Goal: Check status: Check status

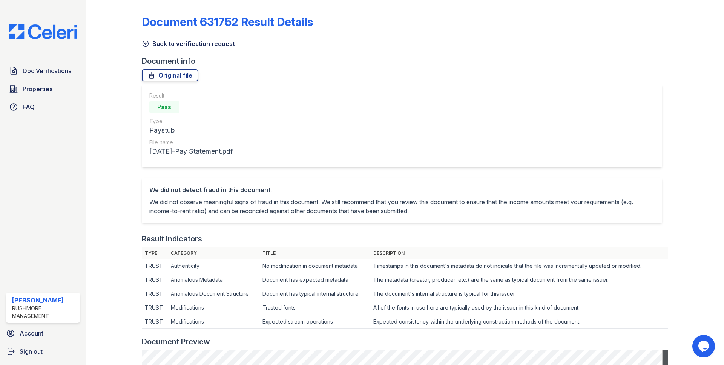
scroll to position [301, 0]
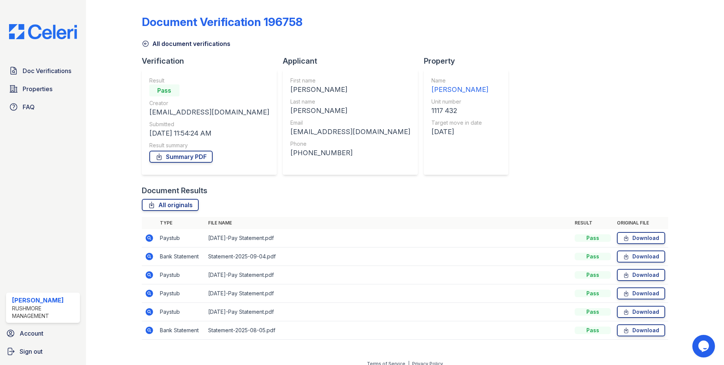
click at [148, 275] on icon at bounding box center [149, 275] width 2 height 2
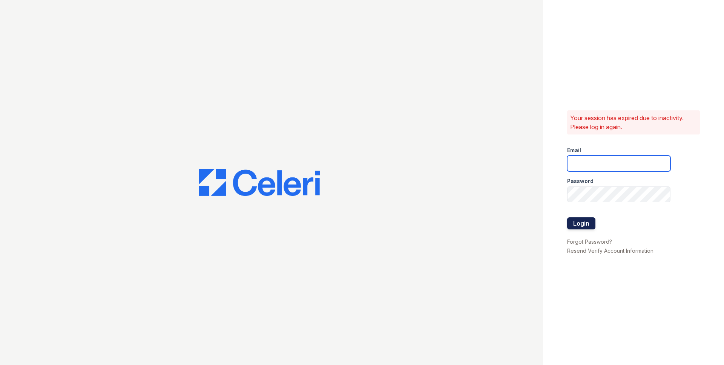
type input "jjordan@rushmoremgmt.com"
click at [580, 225] on button "Login" at bounding box center [581, 224] width 28 height 12
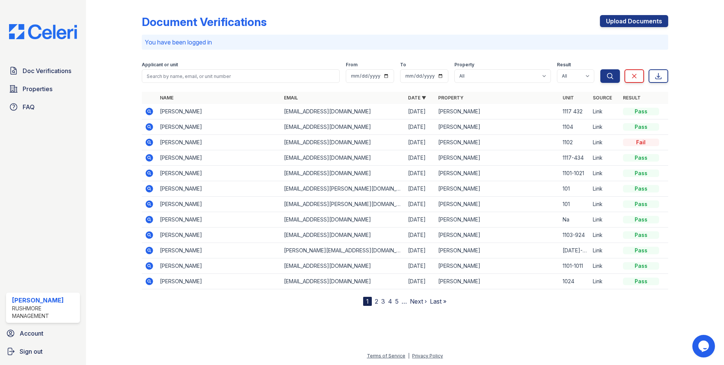
click at [150, 112] on icon at bounding box center [150, 112] width 8 height 8
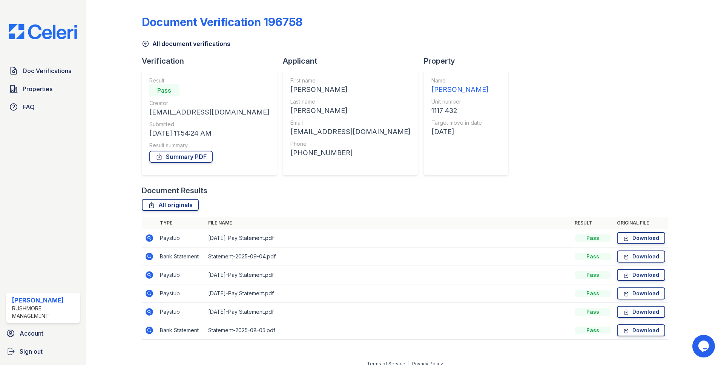
click at [149, 278] on icon at bounding box center [150, 276] width 8 height 8
click at [150, 293] on icon at bounding box center [150, 294] width 8 height 8
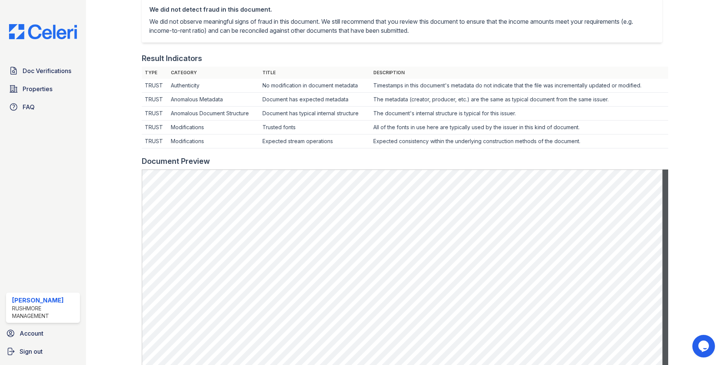
scroll to position [226, 0]
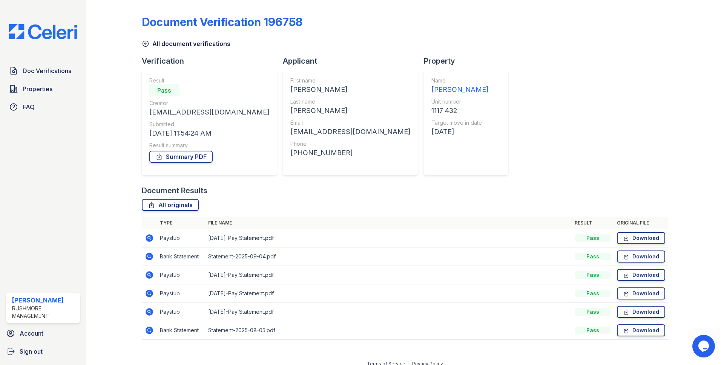
click at [150, 313] on icon at bounding box center [150, 312] width 8 height 8
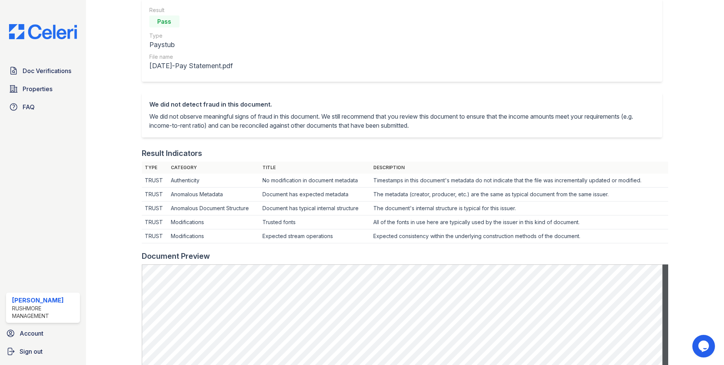
scroll to position [151, 0]
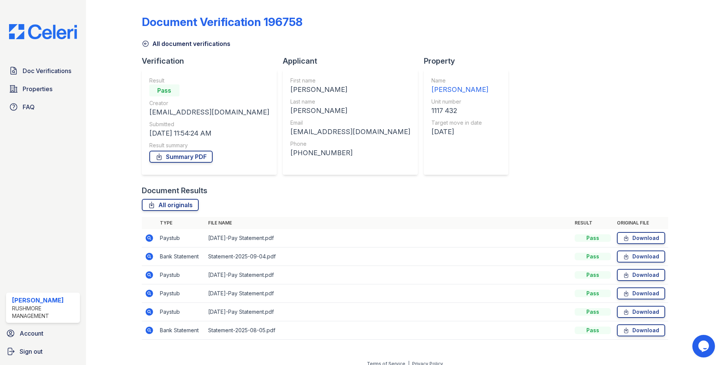
click at [147, 256] on icon at bounding box center [149, 256] width 9 height 9
click at [37, 72] on span "Doc Verifications" at bounding box center [47, 70] width 49 height 9
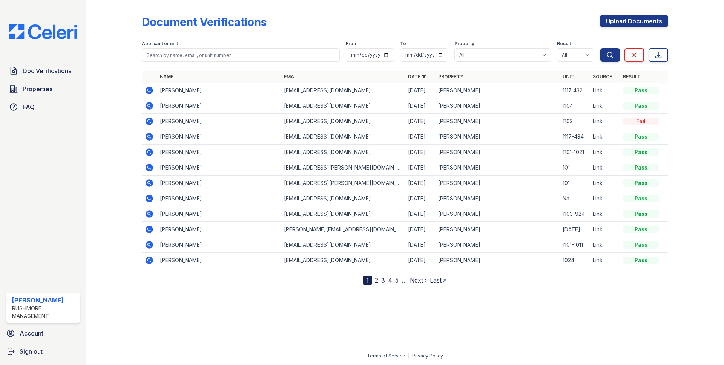
click at [148, 107] on icon at bounding box center [150, 106] width 8 height 8
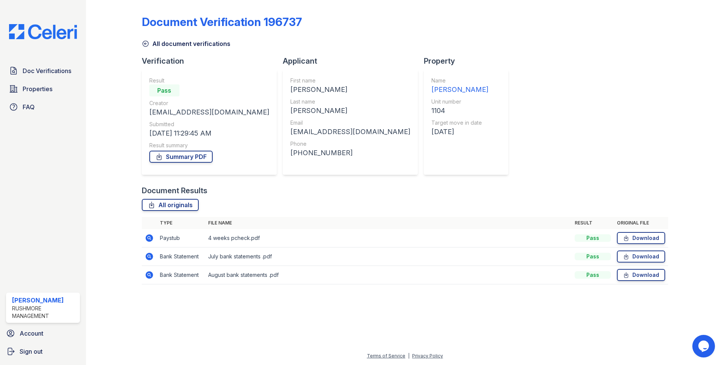
click at [151, 237] on icon at bounding box center [150, 239] width 8 height 8
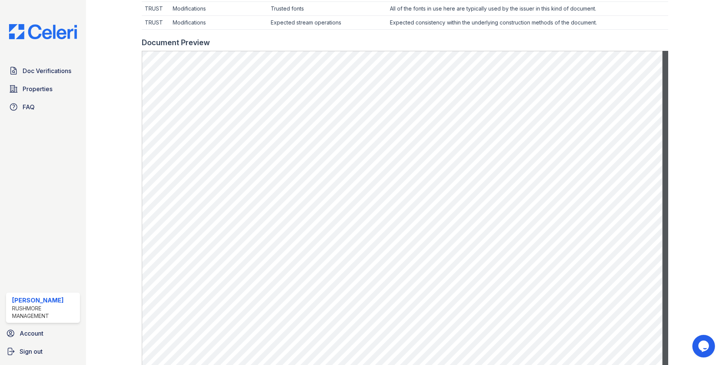
scroll to position [136, 0]
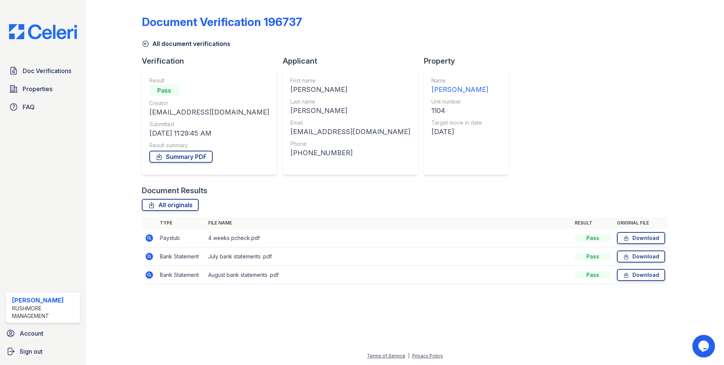
click at [147, 254] on icon at bounding box center [149, 256] width 9 height 9
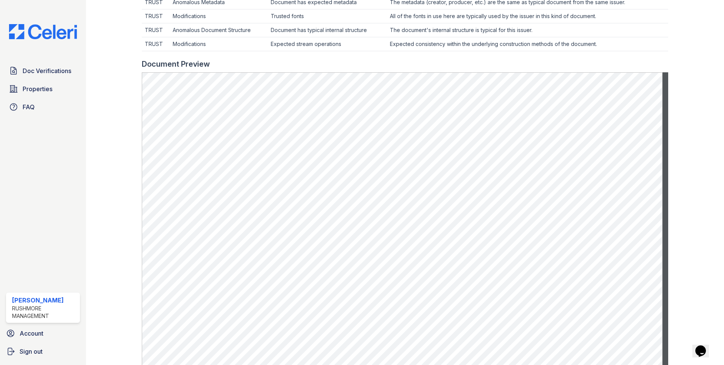
scroll to position [302, 0]
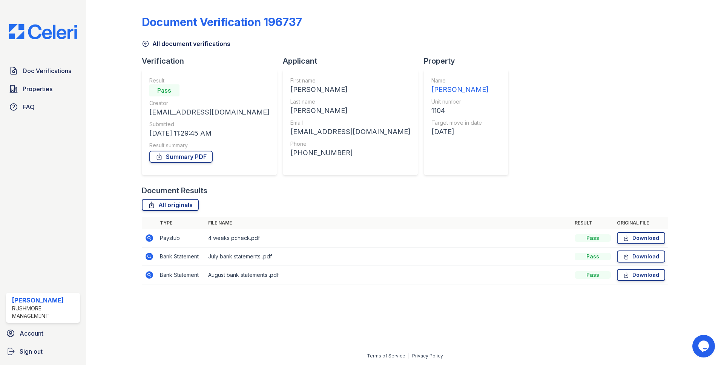
click at [146, 272] on icon at bounding box center [149, 275] width 9 height 9
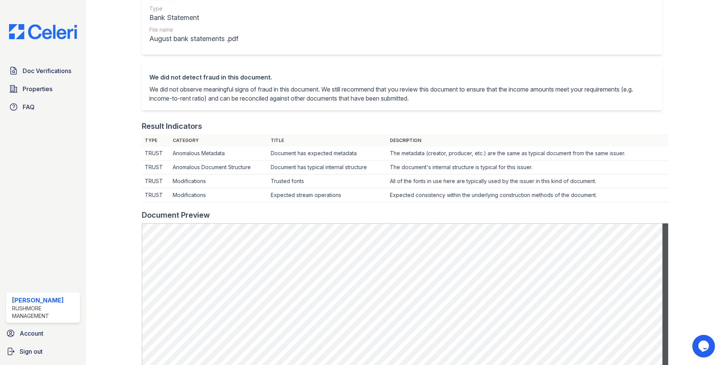
scroll to position [113, 0]
click at [41, 75] on span "Doc Verifications" at bounding box center [47, 70] width 49 height 9
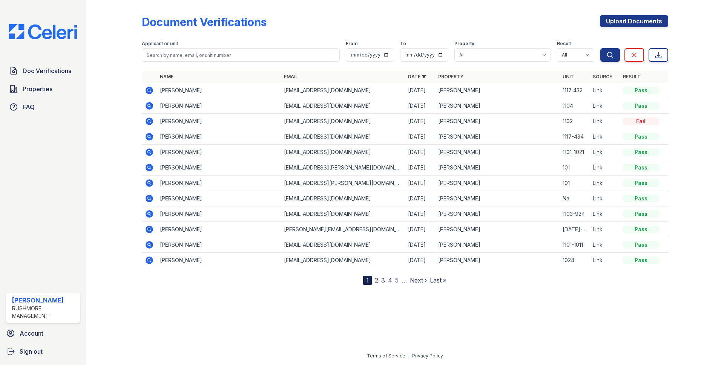
click at [150, 106] on icon at bounding box center [149, 105] width 9 height 9
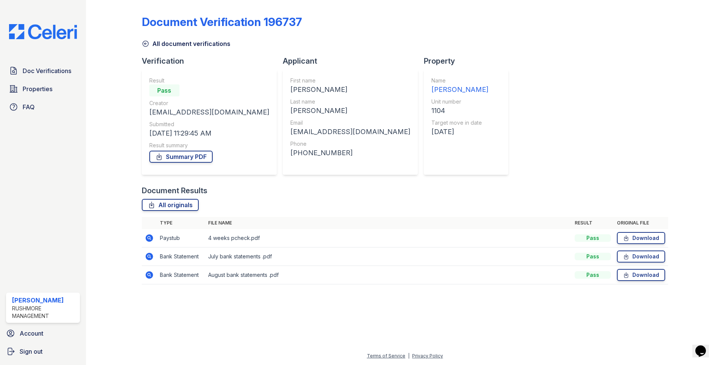
click at [147, 239] on icon at bounding box center [150, 239] width 8 height 8
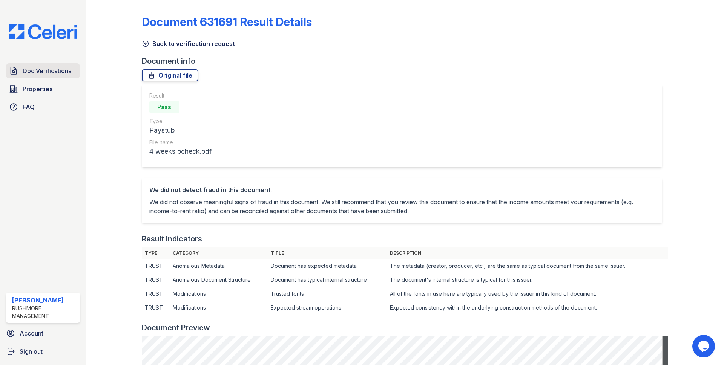
click at [48, 65] on link "Doc Verifications" at bounding box center [43, 70] width 74 height 15
